Goal: Information Seeking & Learning: Stay updated

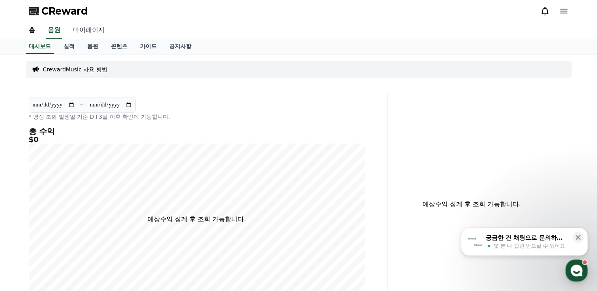
click at [84, 33] on link "마이페이지" at bounding box center [89, 30] width 44 height 17
select select "**********"
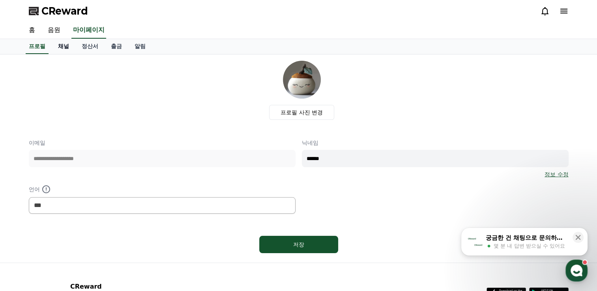
click at [64, 51] on link "채널" at bounding box center [64, 46] width 24 height 15
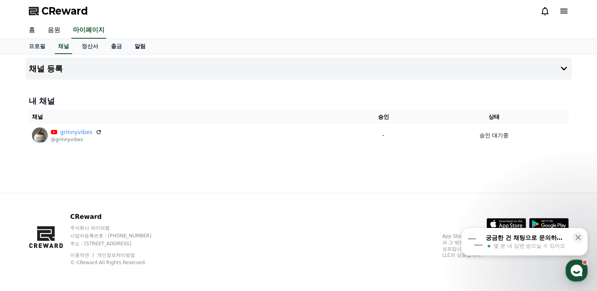
click at [137, 46] on link "알림" at bounding box center [140, 46] width 24 height 15
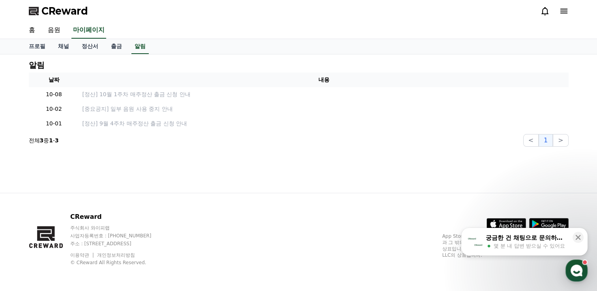
click at [562, 10] on icon at bounding box center [563, 10] width 9 height 9
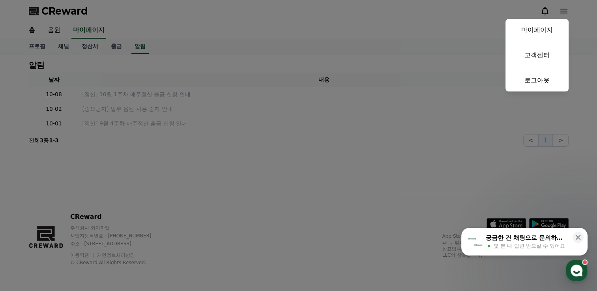
click at [281, 33] on button "close" at bounding box center [298, 145] width 597 height 291
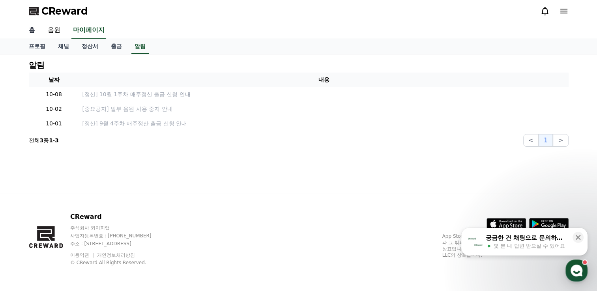
click at [30, 30] on link "홈" at bounding box center [31, 30] width 19 height 17
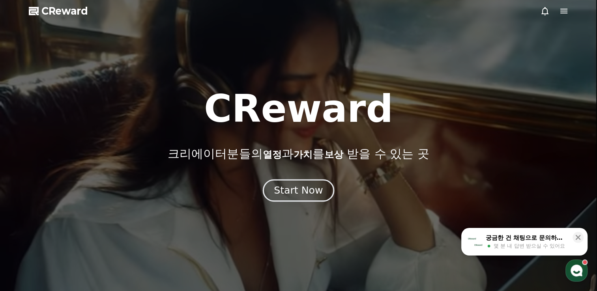
click at [302, 192] on div "Start Now" at bounding box center [298, 190] width 49 height 13
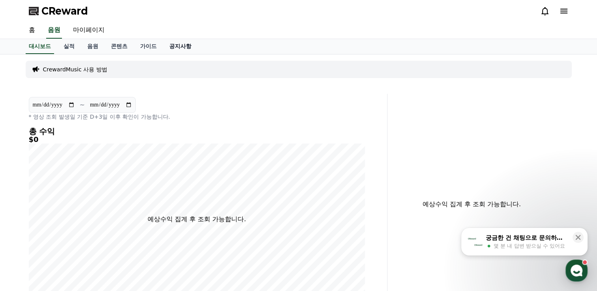
click at [183, 47] on link "공지사항" at bounding box center [180, 46] width 35 height 15
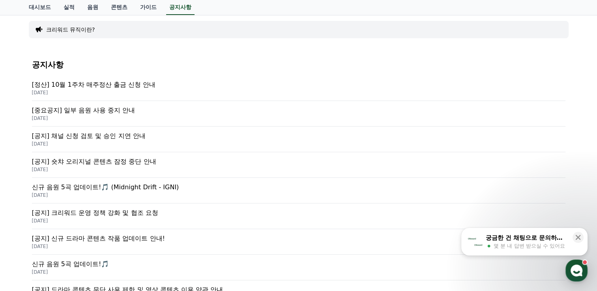
scroll to position [79, 0]
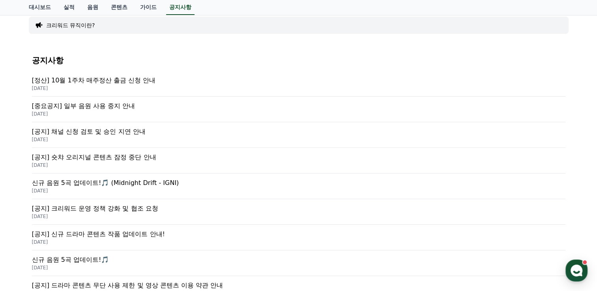
click at [120, 131] on p "[공지] 채널 신청 검토 및 승인 지연 안내" at bounding box center [299, 131] width 534 height 9
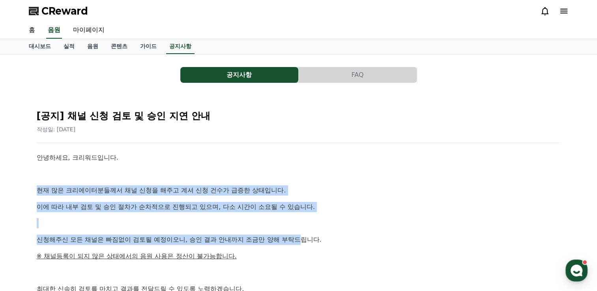
drag, startPoint x: 36, startPoint y: 187, endPoint x: 304, endPoint y: 234, distance: 272.5
click at [304, 234] on div "[공지] 채널 신청 검토 및 승인 지연 안내 작성일: [DATE] 안녕하세요, 크리워드입니다. 현재 많은 크리에이터분들께서 채널 신청을 해주고…" at bounding box center [298, 243] width 527 height 283
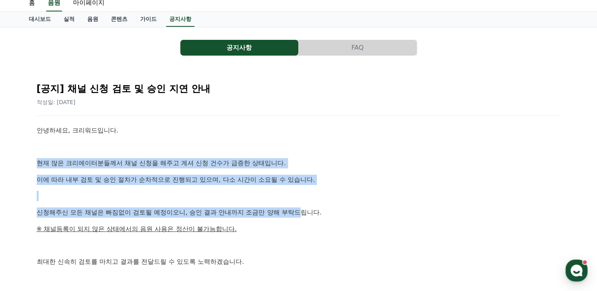
scroll to position [79, 0]
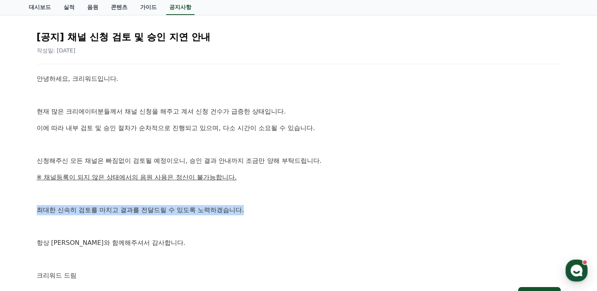
drag, startPoint x: 37, startPoint y: 209, endPoint x: 251, endPoint y: 214, distance: 213.2
click at [251, 214] on p "최대한 신속히 검토를 마치고 결과를 전달드릴 수 있도록 노력하겠습니다." at bounding box center [299, 210] width 524 height 10
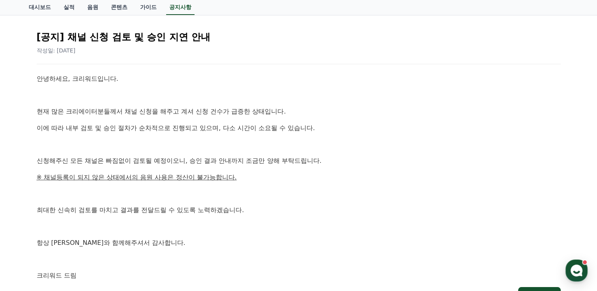
drag, startPoint x: 251, startPoint y: 214, endPoint x: 209, endPoint y: 242, distance: 50.6
click at [209, 242] on p "항상 [PERSON_NAME]와 함께해주셔서 감사합니다." at bounding box center [299, 243] width 524 height 10
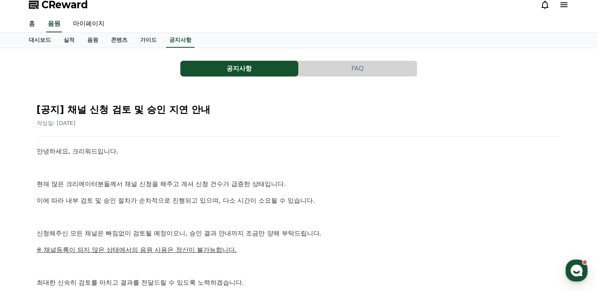
scroll to position [0, 0]
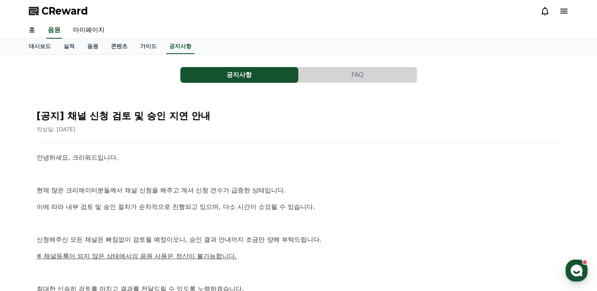
click at [345, 75] on button "FAQ" at bounding box center [358, 75] width 118 height 16
